Goal: Task Accomplishment & Management: Manage account settings

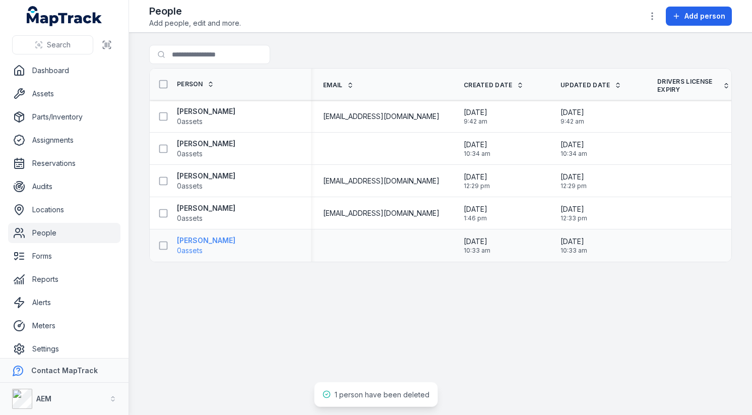
click at [206, 249] on span "0 assets" at bounding box center [206, 250] width 58 height 10
click at [162, 242] on icon at bounding box center [163, 245] width 10 height 10
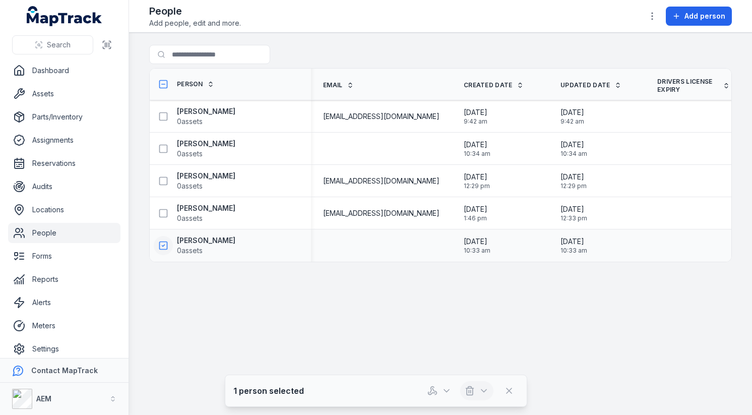
click at [476, 386] on button "button" at bounding box center [476, 390] width 33 height 19
click at [479, 348] on div "Delete" at bounding box center [476, 346] width 113 height 18
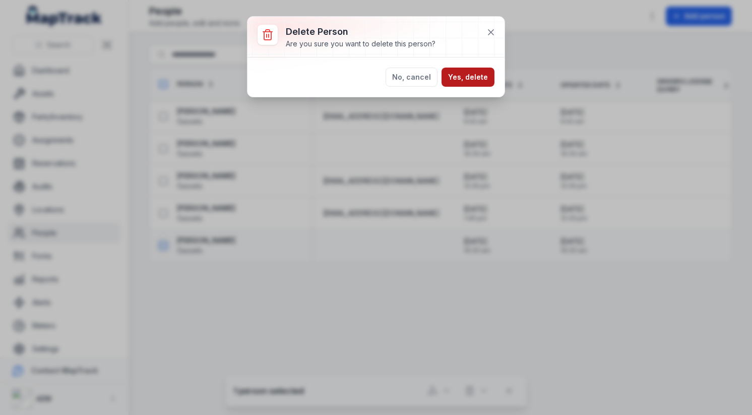
click at [474, 71] on button "Yes, delete" at bounding box center [467, 77] width 53 height 19
